Goal: Information Seeking & Learning: Check status

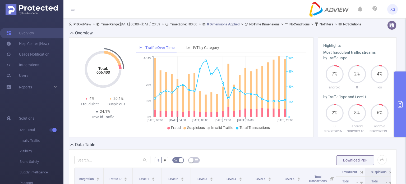
click at [403, 83] on button "primary" at bounding box center [401, 104] width 12 height 66
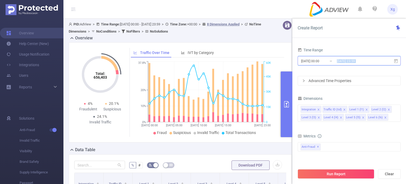
click at [394, 60] on span "[DATE] 00:00 _ [DATE] 23:59" at bounding box center [349, 60] width 103 height 9
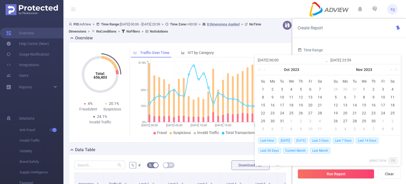
click at [301, 140] on span "[DATE]" at bounding box center [300, 141] width 13 height 6
type input "[DATE] 00:00"
type input "[DATE] 23:59"
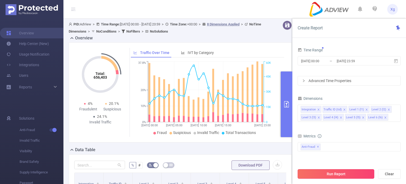
click at [342, 170] on button "Run Report" at bounding box center [336, 174] width 77 height 10
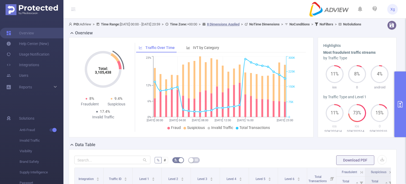
click at [397, 81] on button "primary" at bounding box center [401, 104] width 12 height 66
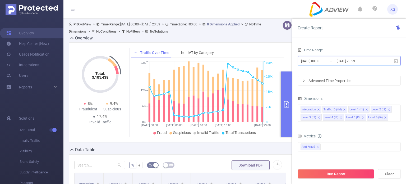
click at [395, 62] on icon at bounding box center [396, 61] width 4 height 4
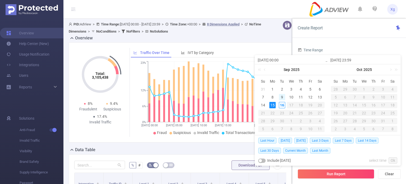
click at [279, 95] on div "9" at bounding box center [282, 97] width 6 height 6
click at [274, 103] on div "15" at bounding box center [273, 105] width 6 height 6
type input "[DATE] 00:00"
click at [394, 161] on link "Ok" at bounding box center [393, 160] width 9 height 6
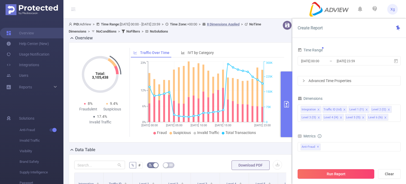
click at [353, 175] on button "Run Report" at bounding box center [336, 174] width 77 height 10
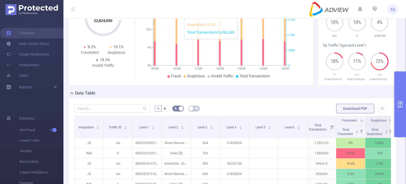
scroll to position [53, 0]
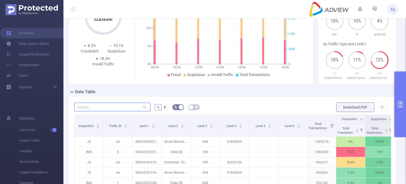
click at [123, 111] on input "text" at bounding box center [112, 107] width 76 height 8
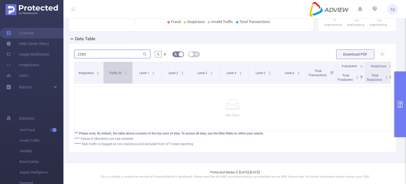
type input "258"
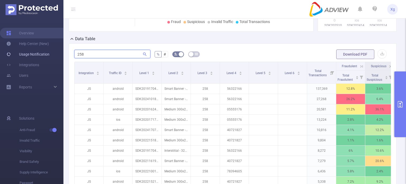
drag, startPoint x: 95, startPoint y: 59, endPoint x: 43, endPoint y: 55, distance: 52.0
click at [43, 55] on section "Overview Help Center (New) Usage Notification Integrations Users Reports Soluti…" at bounding box center [203, 92] width 406 height 184
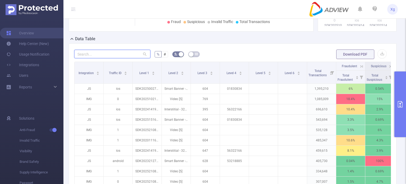
paste input "95850168"
type input "95850168"
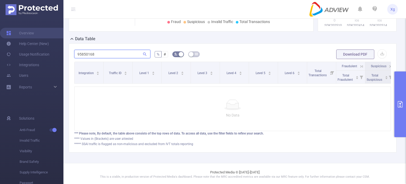
drag, startPoint x: 116, startPoint y: 59, endPoint x: 75, endPoint y: 60, distance: 41.3
click at [75, 58] on input "95850168" at bounding box center [112, 54] width 76 height 8
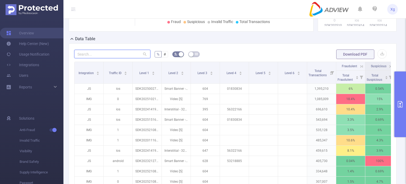
click at [117, 58] on input "text" at bounding box center [112, 54] width 76 height 8
paste input "sdk20251021100302ytwiya4hooryady"
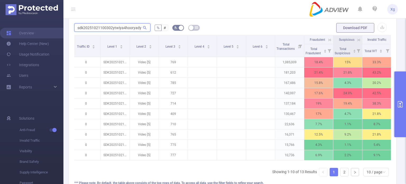
scroll to position [0, 38]
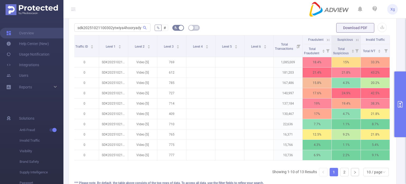
click at [327, 44] on tr "Integration Traffic ID Level 1 Level 2 Level 3 Level 4 Level 5 Level 6 Total Tr…" at bounding box center [215, 39] width 349 height 9
click at [326, 42] on icon at bounding box center [328, 40] width 5 height 5
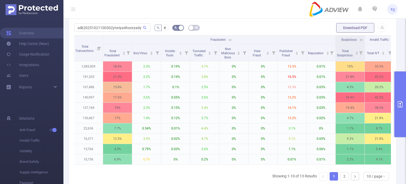
scroll to position [0, 242]
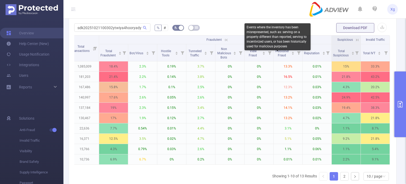
click at [269, 40] on div "Events where the inventory has been misrepresented, such as: serving on a prope…" at bounding box center [278, 36] width 66 height 27
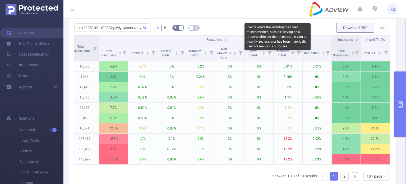
click at [269, 40] on div "Events where the inventory has been misrepresented, such as: serving on a prope…" at bounding box center [278, 36] width 66 height 27
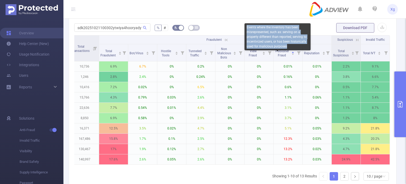
click at [269, 40] on div "Events where the inventory has been misrepresented, such as: serving on a prope…" at bounding box center [278, 36] width 66 height 27
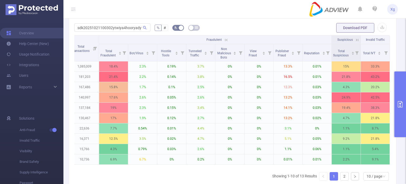
click at [224, 42] on icon at bounding box center [226, 40] width 5 height 5
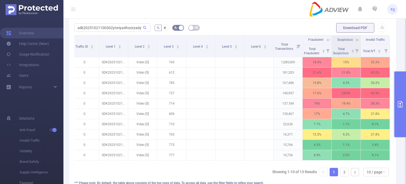
click at [400, 90] on button "primary" at bounding box center [401, 104] width 12 height 66
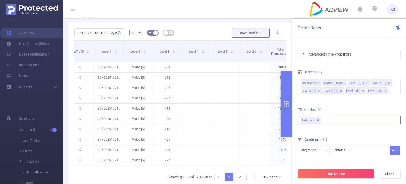
click at [337, 119] on div "Anti-Fraud ✕" at bounding box center [349, 120] width 103 height 9
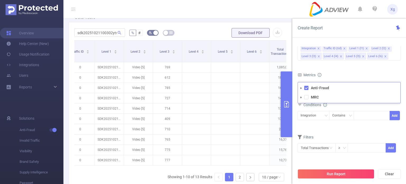
click at [336, 129] on form "Dimensions Integration Traffic ID (tid) Level 1 (l1) Level 2 (l2) Level 3 (l3) …" at bounding box center [349, 97] width 103 height 126
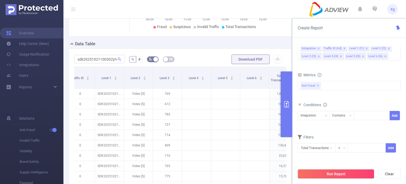
click at [200, 53] on div "sdk20251021100302ytwiya4hooryady % # Download PDF Integration Traffic ID Level …" at bounding box center [180, 140] width 223 height 185
click at [285, 90] on button "primary" at bounding box center [287, 104] width 12 height 66
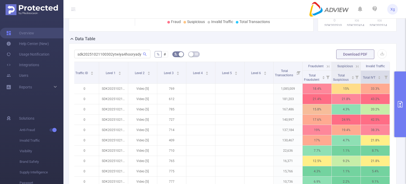
click at [385, 79] on icon at bounding box center [386, 77] width 3 height 3
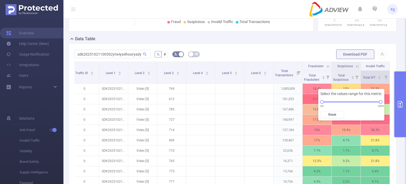
click at [385, 79] on icon at bounding box center [386, 77] width 3 height 3
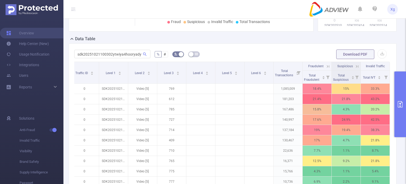
click at [355, 69] on icon at bounding box center [357, 66] width 5 height 5
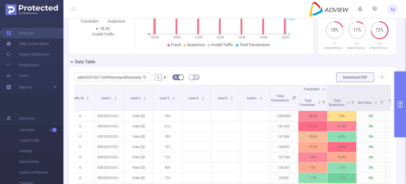
scroll to position [79, 0]
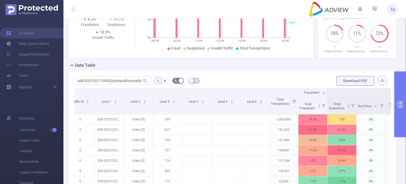
click at [378, 84] on button "button" at bounding box center [382, 80] width 9 height 9
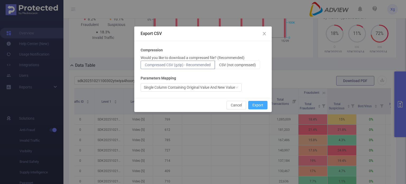
click at [258, 104] on button "Export" at bounding box center [257, 105] width 19 height 8
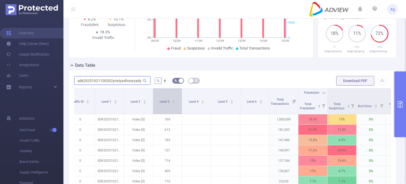
drag, startPoint x: 77, startPoint y: 85, endPoint x: 161, endPoint y: 100, distance: 85.0
click at [161, 100] on div "sdk20251021100302ytwiya4hooryady % # Download PDF Integration Traffic ID Level …" at bounding box center [232, 163] width 317 height 177
paste input "97k4b8bd81fh0iw0"
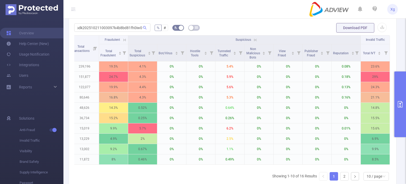
scroll to position [0, 0]
click at [103, 30] on input "sdk202510211003097k4b8bd81fh0iw0" at bounding box center [112, 27] width 76 height 8
paste input "2ytwiya4hooryady"
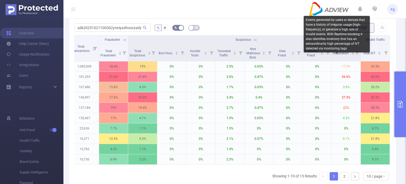
click at [337, 43] on div "Events generated by users or devices that have a history of irregular usage (hi…" at bounding box center [337, 34] width 66 height 37
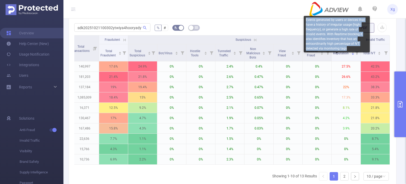
click at [337, 43] on div "Events generated by users or devices that have a history of irregular usage (hi…" at bounding box center [337, 34] width 66 height 37
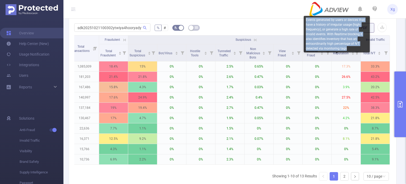
copy div "Events generated by users or devices that have a history of irregular usage (hi…"
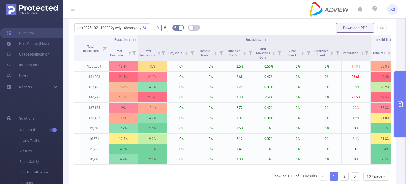
scroll to position [0, 242]
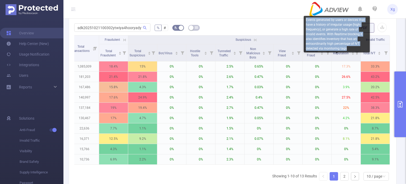
click at [339, 44] on div "Events generated by users or devices that have a history of irregular usage (hi…" at bounding box center [337, 34] width 66 height 37
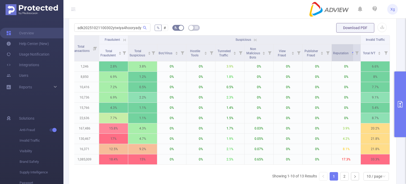
click at [333, 55] on div "Reputation" at bounding box center [343, 52] width 21 height 5
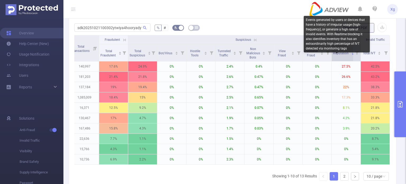
drag, startPoint x: 329, startPoint y: 61, endPoint x: 335, endPoint y: 59, distance: 7.1
click at [336, 55] on div "Reputation" at bounding box center [343, 52] width 21 height 5
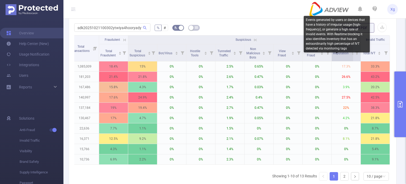
drag, startPoint x: 326, startPoint y: 58, endPoint x: 331, endPoint y: 58, distance: 4.8
click at [331, 58] on tr "Total Fraudulent Total Suspicious Bot/Virus Hostile Tools Tunneled Traffic Non …" at bounding box center [113, 52] width 553 height 17
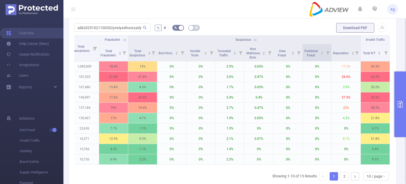
click at [330, 61] on span at bounding box center [331, 52] width 3 height 17
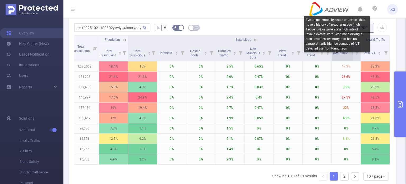
drag, startPoint x: 327, startPoint y: 57, endPoint x: 339, endPoint y: 58, distance: 12.5
click at [339, 58] on tr "Total Fraudulent Total Suspicious Bot/Virus Hostile Tools Tunneled Traffic Non …" at bounding box center [113, 52] width 553 height 17
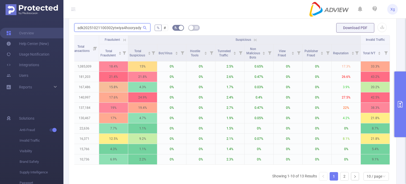
click at [114, 32] on input "sdk20251021100302ytwiya4hooryady" at bounding box center [112, 27] width 76 height 8
paste input "97k4b8bd81fh0iw0"
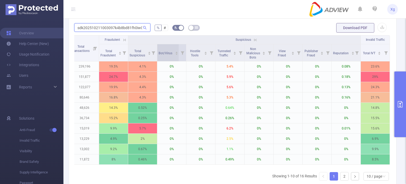
scroll to position [0, 1]
drag, startPoint x: 76, startPoint y: 30, endPoint x: 177, endPoint y: 51, distance: 103.0
click at [176, 51] on div "sdk202510211003097k4b8bd81fh0iw0 % # Download PDF Integration Traffic ID Level …" at bounding box center [232, 110] width 317 height 177
click at [122, 42] on icon at bounding box center [124, 40] width 5 height 5
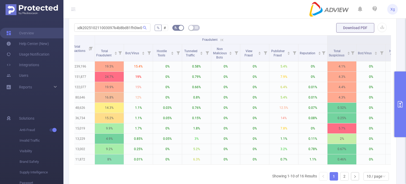
scroll to position [0, 0]
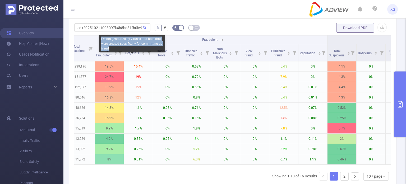
drag, startPoint x: 111, startPoint y: 48, endPoint x: 101, endPoint y: 38, distance: 13.8
click at [101, 38] on div "Events generated by viruses and bots that were created specifically for committ…" at bounding box center [132, 43] width 66 height 17
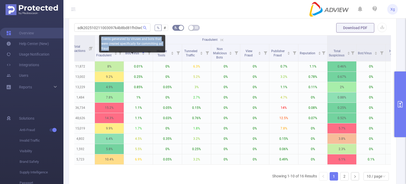
copy div "Events generated by viruses and bots that were created specifically for committ…"
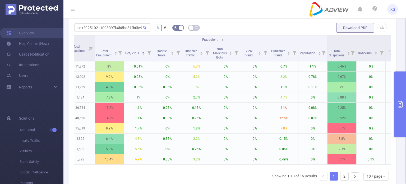
click at [232, 31] on form "sdk202510211003097k4b8bd81fh0iw0 % # Download PDF" at bounding box center [232, 27] width 317 height 11
click at [136, 32] on input "sdk202510211003097k4b8bd81fh0iw0" at bounding box center [112, 27] width 76 height 8
paste input "text"
type input "sdk202510211003097k4b8bd81fh0iw0"
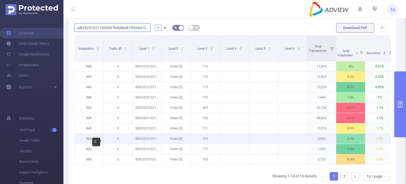
scroll to position [159, 0]
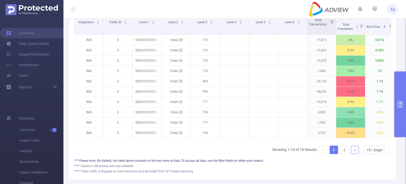
click at [351, 154] on link at bounding box center [355, 150] width 8 height 8
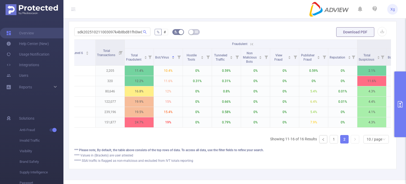
scroll to position [0, 212]
